Goal: Task Accomplishment & Management: Use online tool/utility

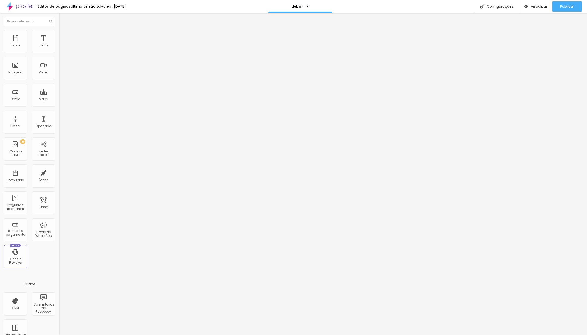
click at [59, 32] on img at bounding box center [61, 32] width 5 height 5
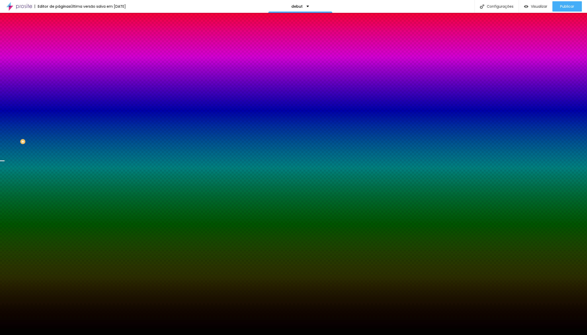
click at [59, 47] on div "Trocar imagem" at bounding box center [88, 45] width 59 height 4
click at [59, 47] on span "Trocar imagem" at bounding box center [73, 45] width 28 height 4
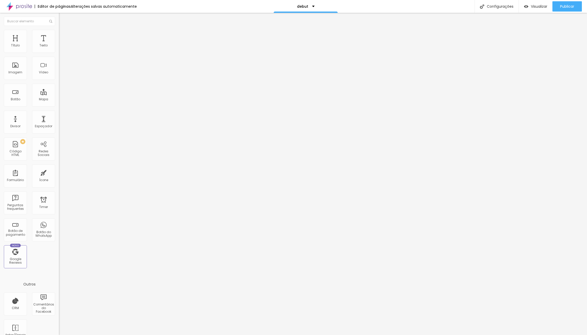
click at [64, 35] on span "Estilo" at bounding box center [68, 33] width 8 height 4
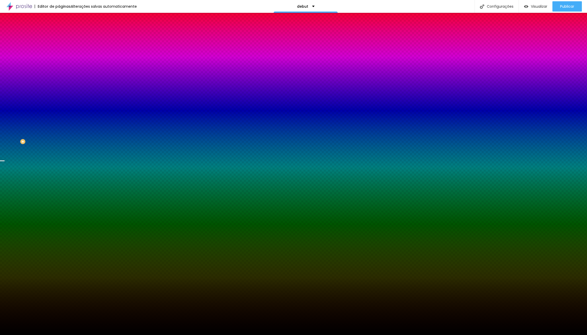
click at [59, 47] on div "Trocar imagem" at bounding box center [88, 45] width 59 height 4
click at [59, 47] on span "Trocar imagem" at bounding box center [73, 45] width 28 height 4
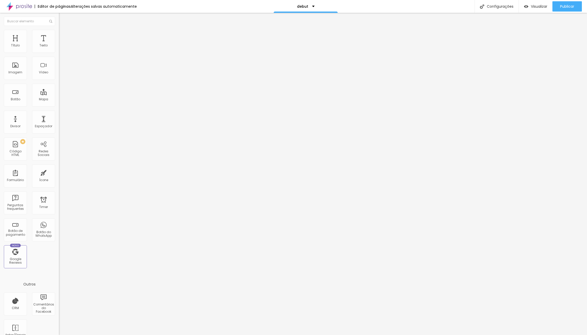
click at [59, 44] on span "Trocar imagem" at bounding box center [73, 42] width 28 height 4
click at [547, 334] on div at bounding box center [293, 340] width 587 height 5
click at [495, 6] on div "Configurações" at bounding box center [497, 6] width 44 height 13
click at [387, 334] on div at bounding box center [293, 340] width 587 height 5
